Goal: Task Accomplishment & Management: Complete application form

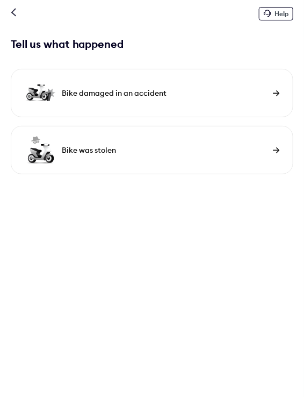
click at [275, 88] on div "Bike damaged in an accident" at bounding box center [152, 93] width 283 height 48
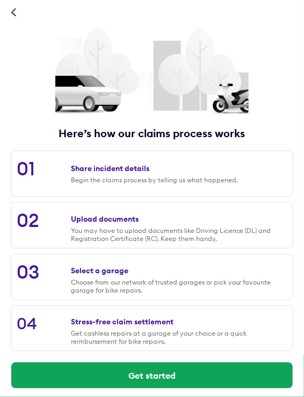
click at [15, 10] on icon at bounding box center [13, 12] width 5 height 9
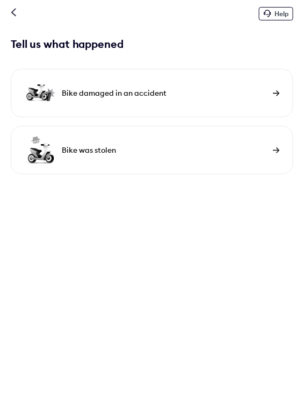
click at [15, 10] on icon at bounding box center [13, 12] width 5 height 9
